Goal: Task Accomplishment & Management: Manage account settings

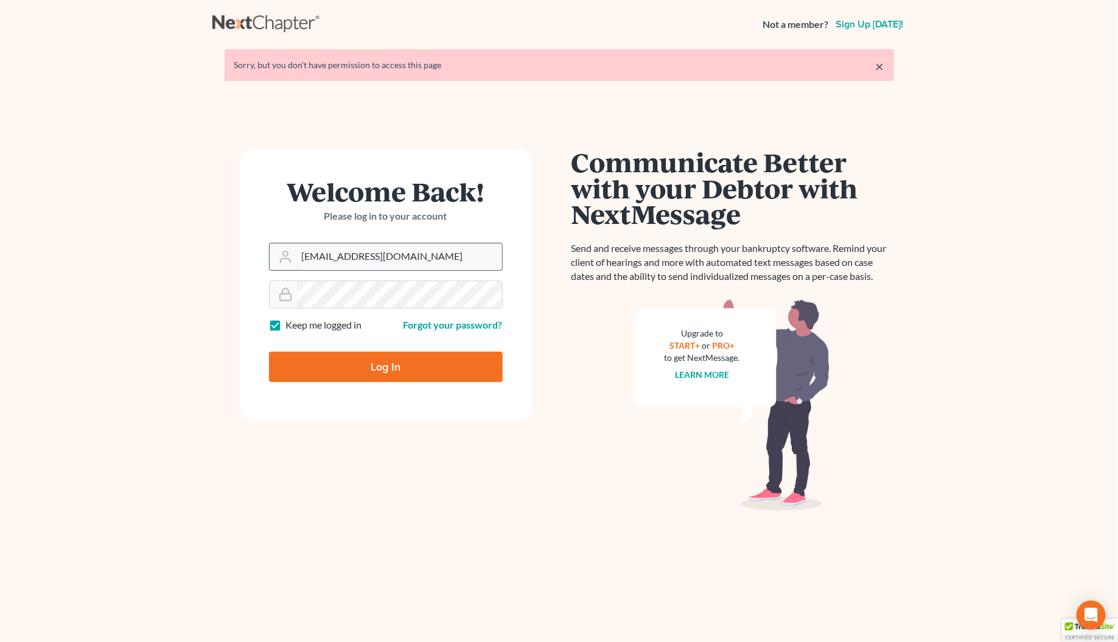
click at [327, 257] on input "[EMAIL_ADDRESS][DOMAIN_NAME]" at bounding box center [399, 256] width 205 height 27
type input "[PERSON_NAME][EMAIL_ADDRESS][DOMAIN_NAME]"
click at [367, 369] on input "Log In" at bounding box center [386, 367] width 234 height 30
type input "Thinking..."
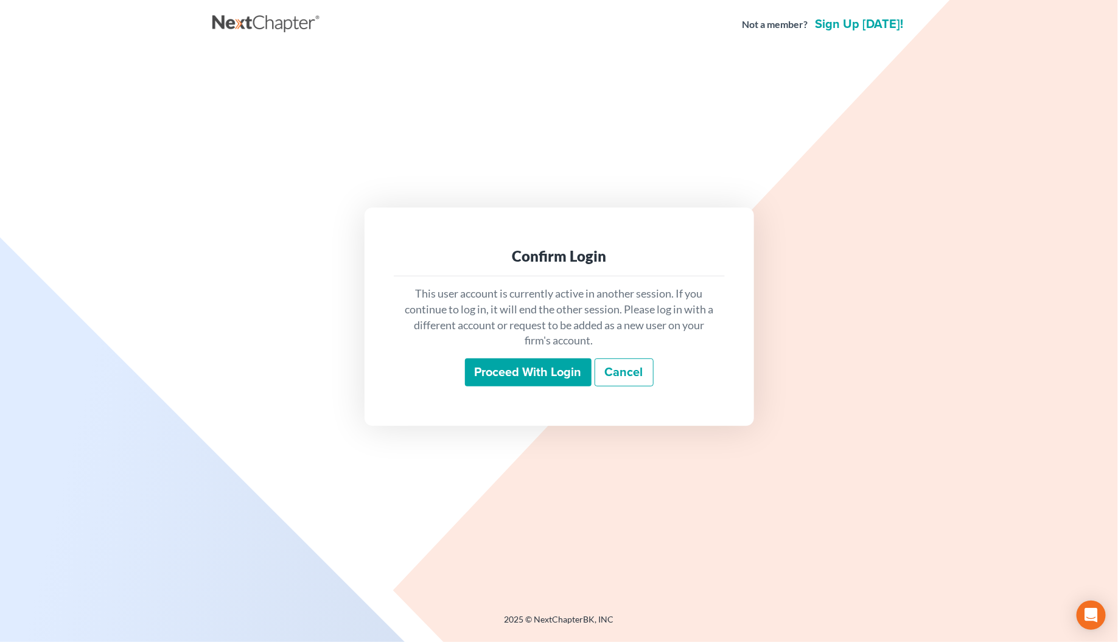
click at [473, 363] on input "Proceed with login" at bounding box center [528, 372] width 127 height 28
